Goal: Transaction & Acquisition: Download file/media

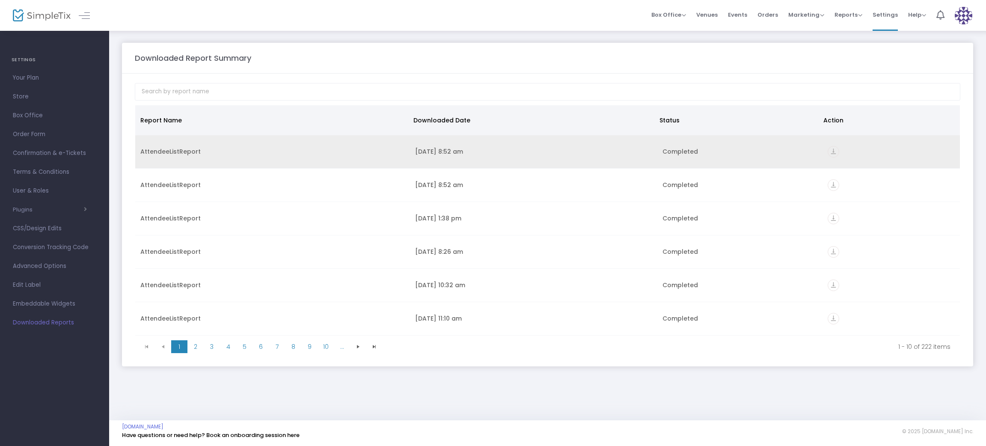
click at [827, 154] on icon "vertical_align_bottom" at bounding box center [833, 152] width 12 height 12
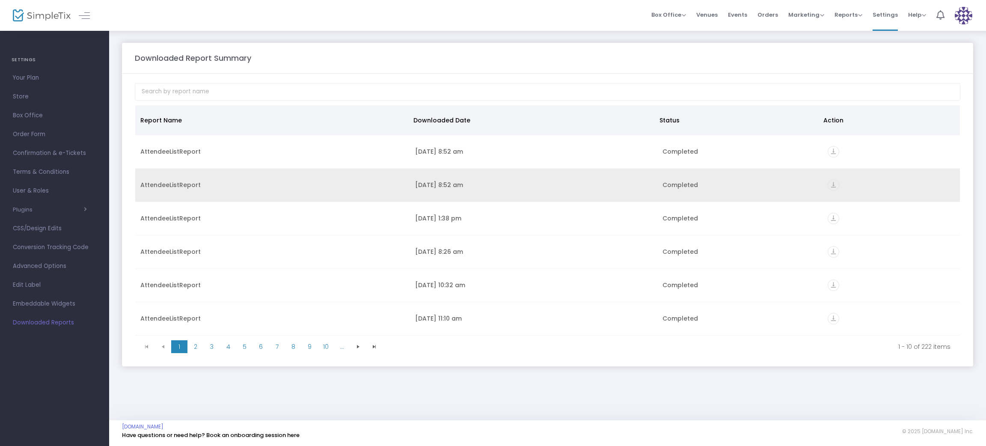
click at [833, 184] on icon "vertical_align_bottom" at bounding box center [833, 185] width 12 height 12
